Goal: Task Accomplishment & Management: Use online tool/utility

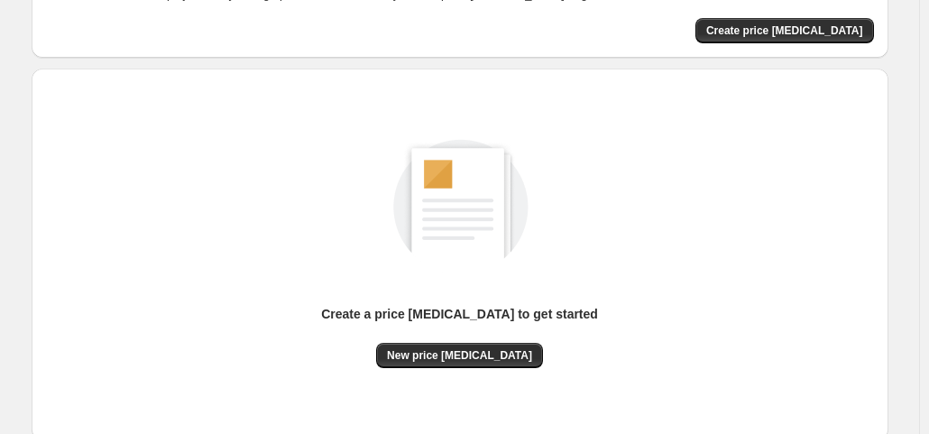
scroll to position [241, 0]
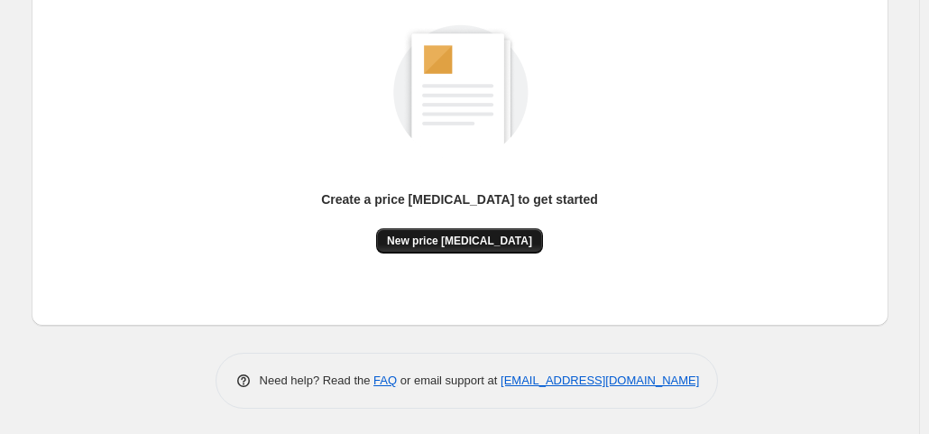
click at [435, 244] on span "New price change job" at bounding box center [459, 241] width 145 height 14
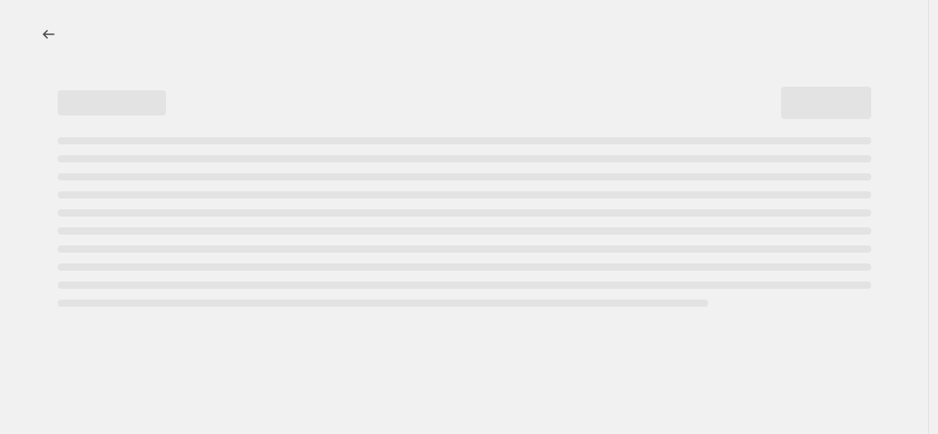
select select "percentage"
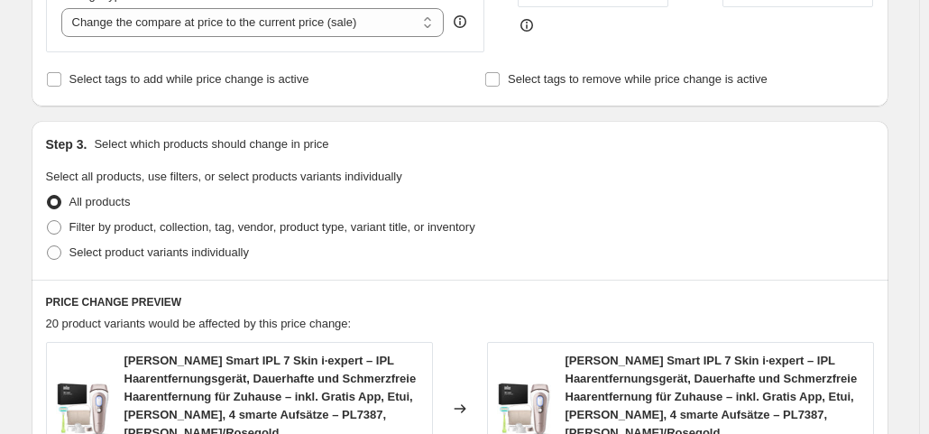
scroll to position [451, 0]
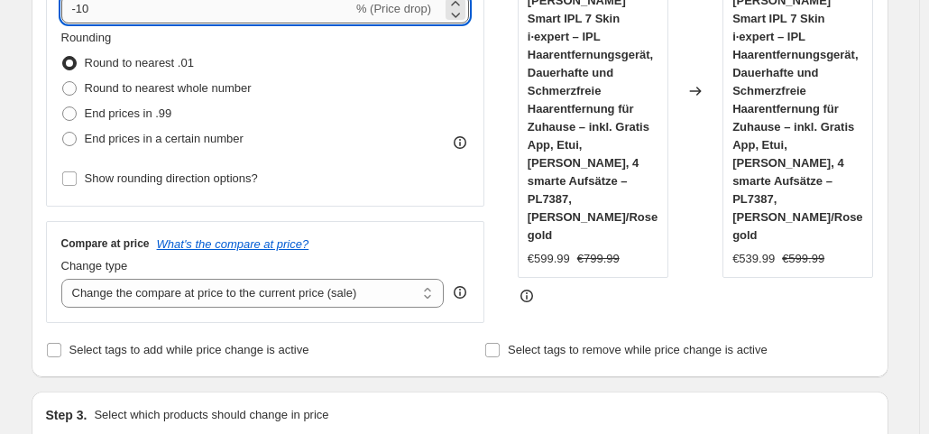
click at [129, 15] on input "-10" at bounding box center [206, 9] width 291 height 29
type input "-1"
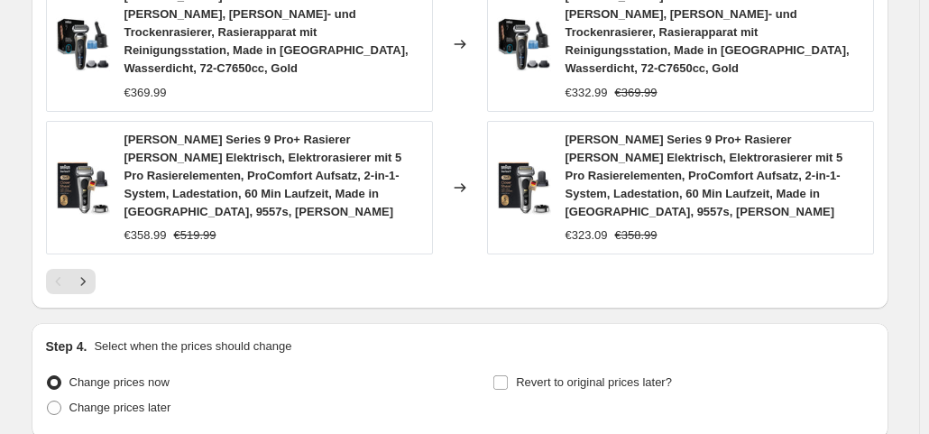
scroll to position [1592, 0]
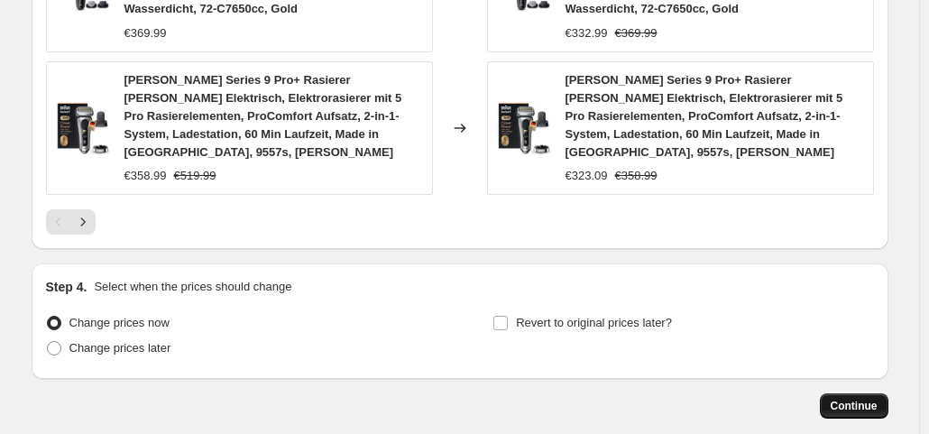
type input "-35"
click at [852, 399] on span "Continue" at bounding box center [854, 406] width 47 height 14
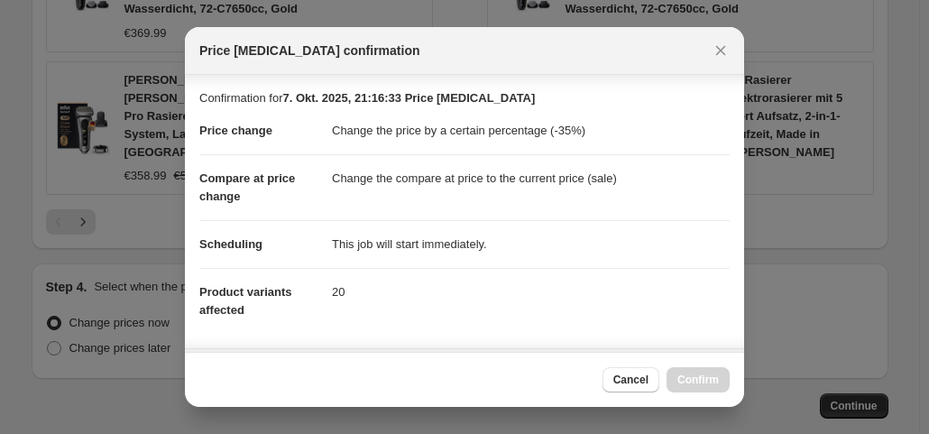
scroll to position [322, 0]
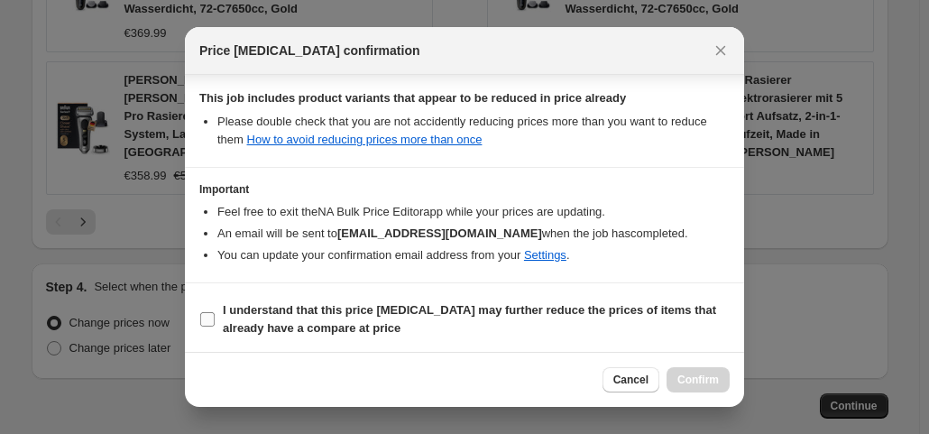
click at [210, 313] on input "I understand that this price change job may further reduce the prices of items …" at bounding box center [207, 319] width 14 height 14
checkbox input "true"
click at [721, 379] on button "Confirm" at bounding box center [698, 379] width 63 height 25
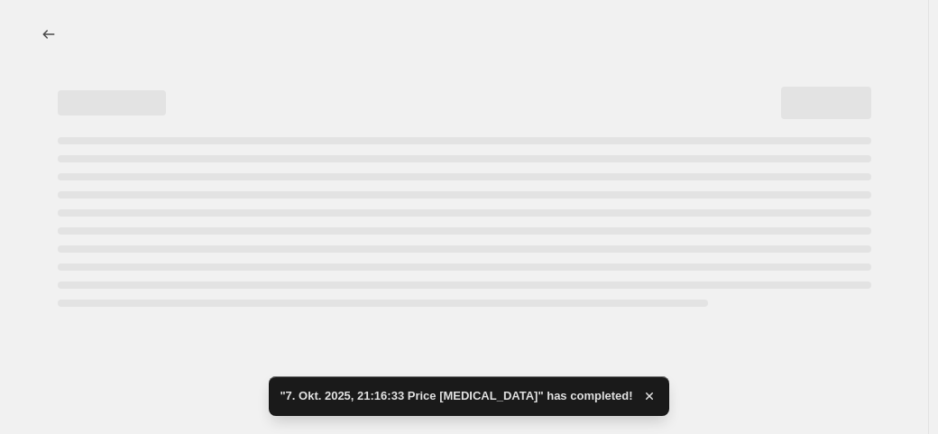
select select "percentage"
